Goal: Transaction & Acquisition: Purchase product/service

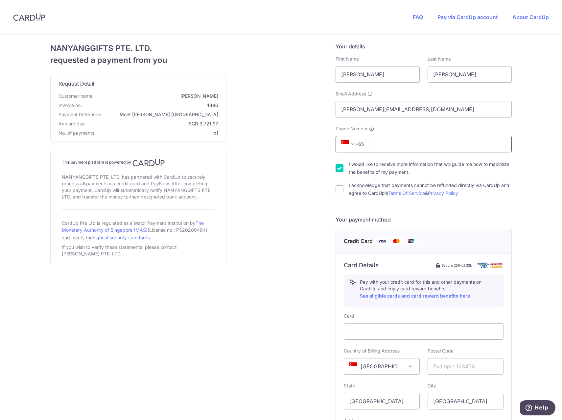
click at [436, 145] on input "Phone Number" at bounding box center [424, 144] width 176 height 16
click at [461, 142] on input "Phone Number" at bounding box center [424, 144] width 176 height 16
type input "91694328"
drag, startPoint x: 318, startPoint y: 151, endPoint x: 337, endPoint y: 151, distance: 18.4
click at [318, 151] on div "Your details First Name [PERSON_NAME] Last Name [PERSON_NAME] Email Address [PE…" at bounding box center [423, 284] width 285 height 498
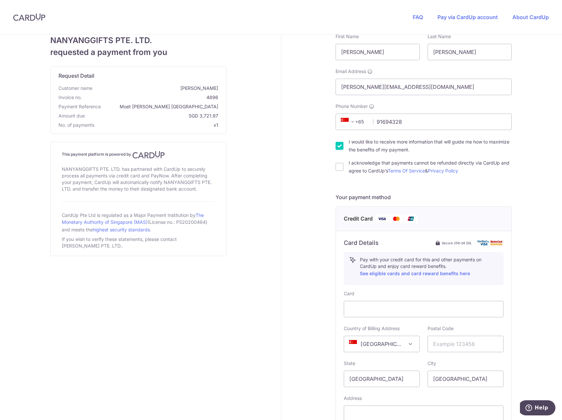
scroll to position [33, 0]
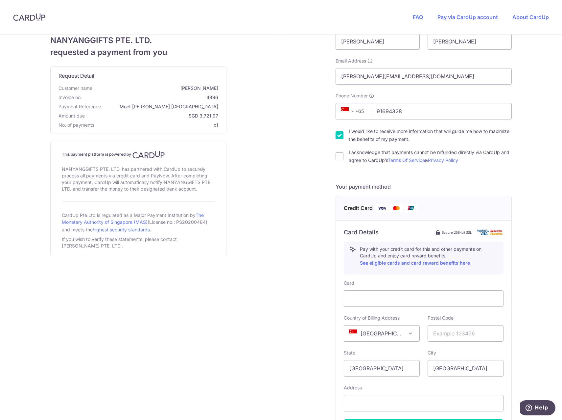
click at [333, 157] on div "Your details First Name [PERSON_NAME] Last Name [PERSON_NAME] Email Address [PE…" at bounding box center [423, 251] width 285 height 498
drag, startPoint x: 324, startPoint y: 149, endPoint x: 332, endPoint y: 150, distance: 8.6
click at [324, 149] on div "Your details First Name [PERSON_NAME] Last Name [PERSON_NAME] Email Address [PE…" at bounding box center [423, 251] width 285 height 498
click at [332, 150] on div "Your details First Name [PERSON_NAME] Last Name [PERSON_NAME] Email Address [PE…" at bounding box center [423, 251] width 285 height 498
click at [338, 153] on input "I acknowledge that payments cannot be refunded directly via CardUp and agree to…" at bounding box center [340, 156] width 8 height 8
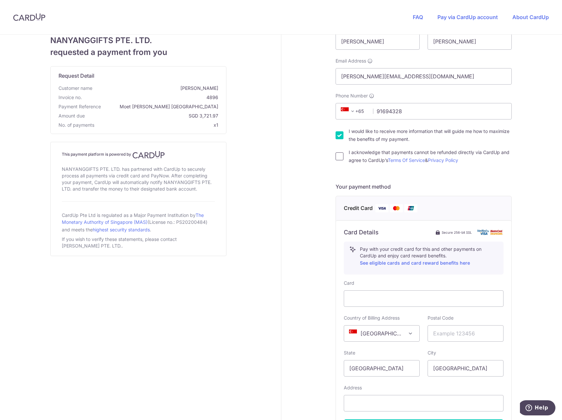
checkbox input "true"
click at [444, 337] on input "text" at bounding box center [466, 333] width 76 height 16
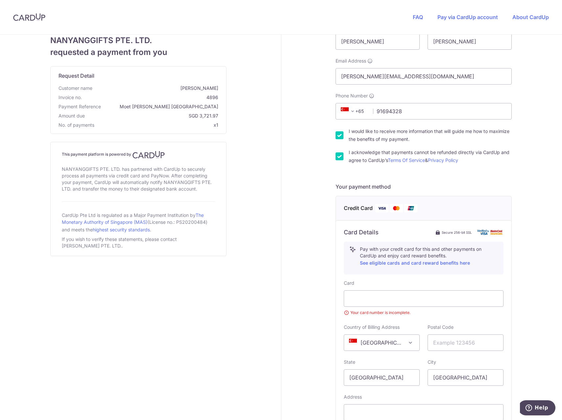
drag, startPoint x: 423, startPoint y: 287, endPoint x: 394, endPoint y: 288, distance: 29.6
click at [394, 288] on div "Card Your card number is incomplete." at bounding box center [424, 297] width 160 height 36
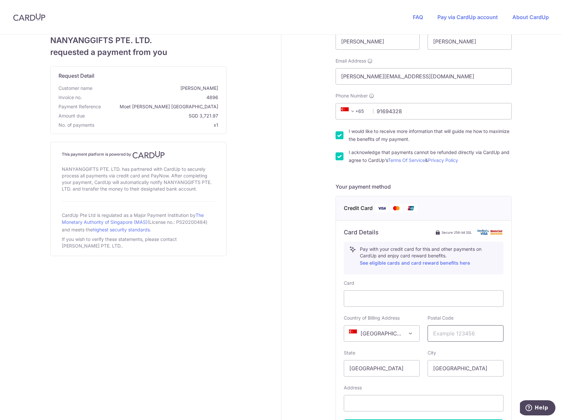
click at [448, 330] on input "text" at bounding box center [466, 333] width 76 height 16
type input "189773"
select select "65"
type input "[STREET_ADDRESS]"
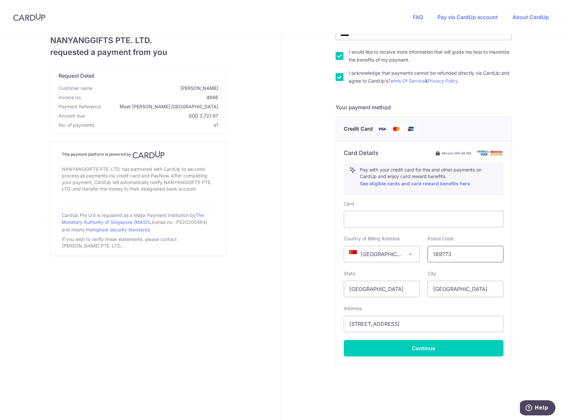
scroll to position [113, 0]
click at [371, 348] on button "Continue" at bounding box center [424, 347] width 160 height 16
type input "**** 1015"
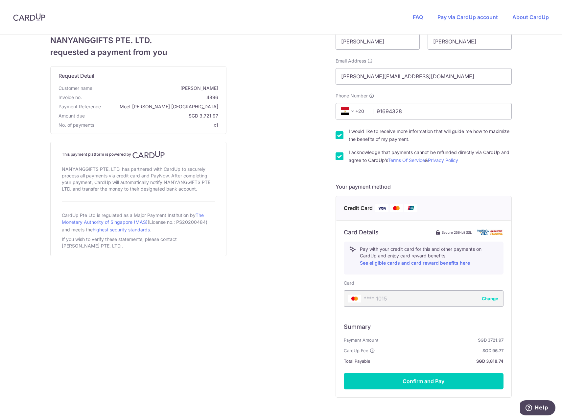
scroll to position [0, 0]
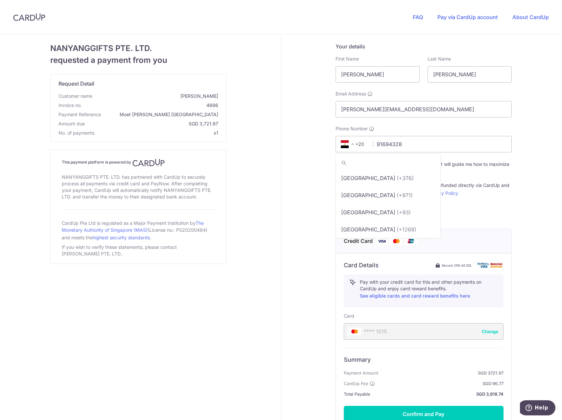
click at [355, 144] on span "+20" at bounding box center [354, 144] width 30 height 8
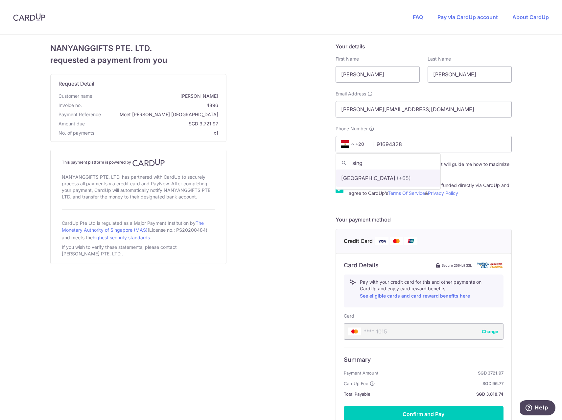
type input "sing"
select select "199"
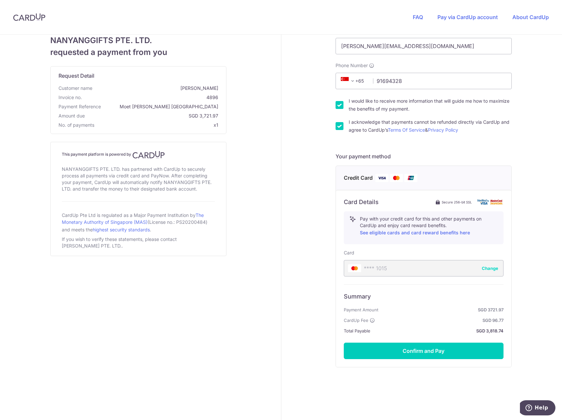
scroll to position [66, 0]
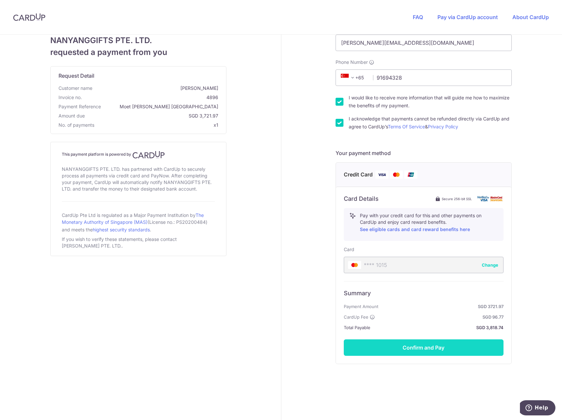
click at [437, 349] on button "Confirm and Pay" at bounding box center [424, 347] width 160 height 16
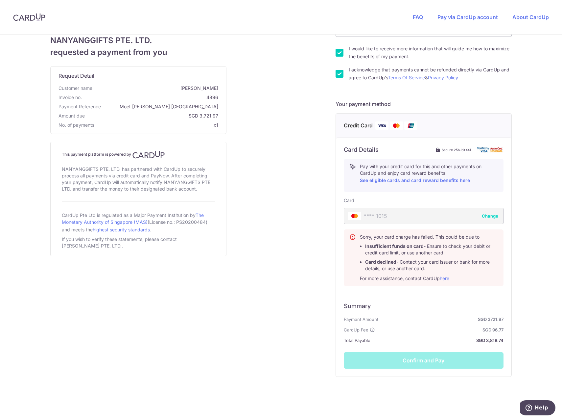
scroll to position [116, 0]
click at [387, 289] on div "Card Details Secure 256-bit SSL Pay with your credit card for this and other pa…" at bounding box center [424, 256] width 176 height 239
click at [468, 223] on div "**** 1015 Change" at bounding box center [424, 215] width 160 height 16
click at [485, 218] on button "Change" at bounding box center [490, 215] width 16 height 7
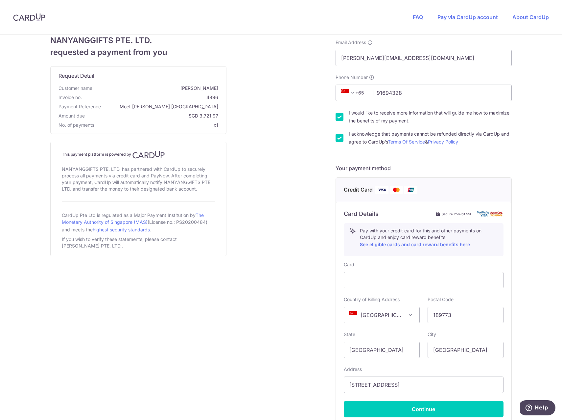
scroll to position [47, 0]
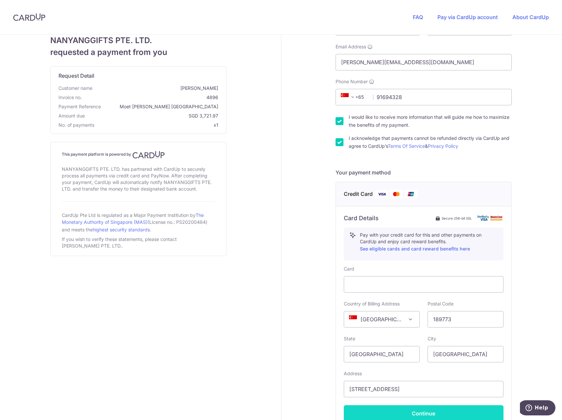
click at [461, 407] on button "Continue" at bounding box center [424, 413] width 160 height 16
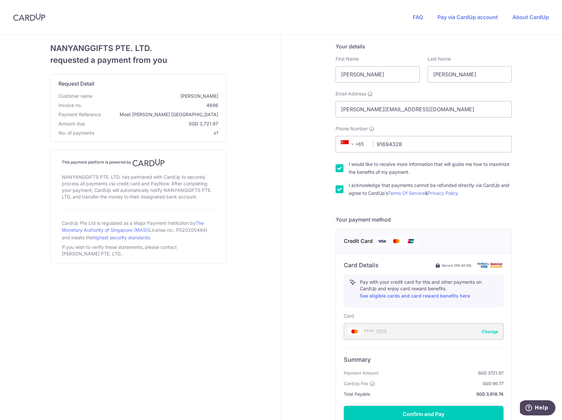
click at [463, 407] on button "Confirm and Pay" at bounding box center [424, 413] width 160 height 16
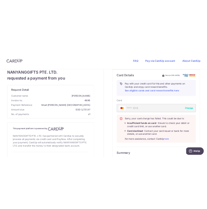
scroll to position [224, 0]
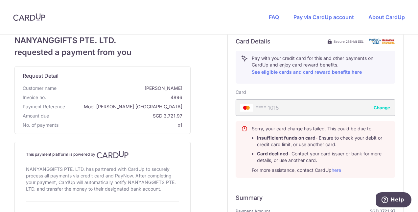
click at [385, 108] on button "Change" at bounding box center [382, 107] width 16 height 7
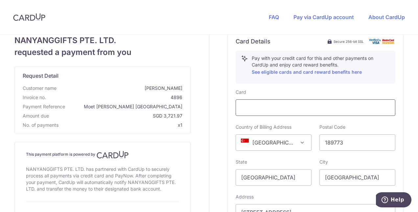
click at [309, 112] on div at bounding box center [316, 107] width 160 height 16
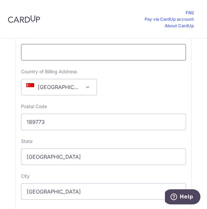
scroll to position [686, 0]
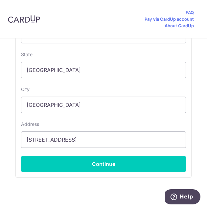
click at [118, 172] on div "Card Details Secure 256-bit SSL Pay with your credit card for this and other pa…" at bounding box center [104, 30] width 176 height 296
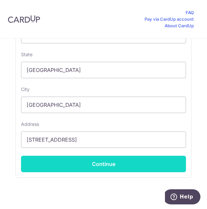
click at [116, 161] on button "Continue" at bounding box center [103, 164] width 165 height 16
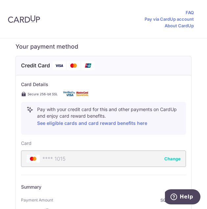
scroll to position [570, 0]
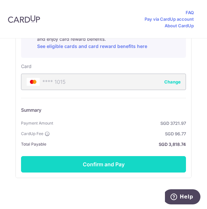
click at [106, 165] on button "Confirm and Pay" at bounding box center [103, 164] width 165 height 16
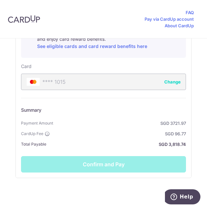
click at [109, 154] on div "Summary Payment Amount SGD 3721.97 CardUp Fee SGD 96.77 Total Payable SGD 3,818…" at bounding box center [103, 135] width 165 height 75
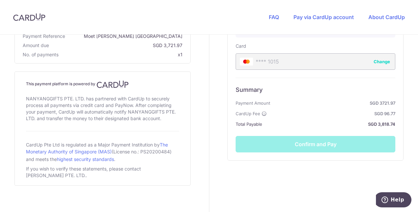
scroll to position [273, 0]
